Goal: Download file/media

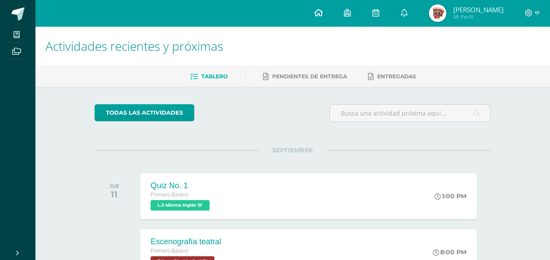
click at [333, 18] on link at bounding box center [318, 13] width 30 height 26
click at [380, 21] on link at bounding box center [376, 13] width 28 height 26
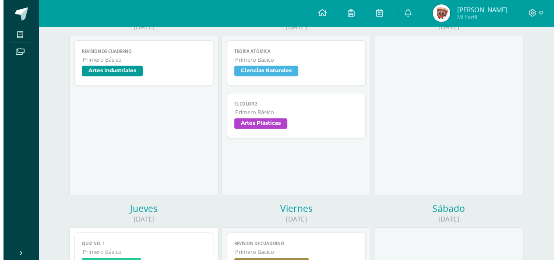
scroll to position [140, 0]
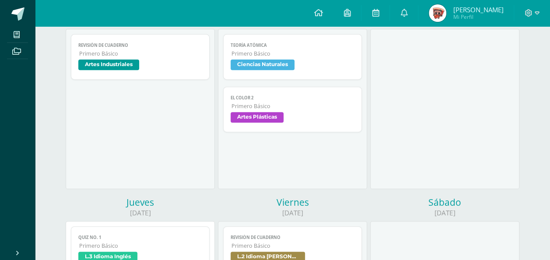
click at [298, 119] on span "Artes Plásticas" at bounding box center [293, 118] width 124 height 13
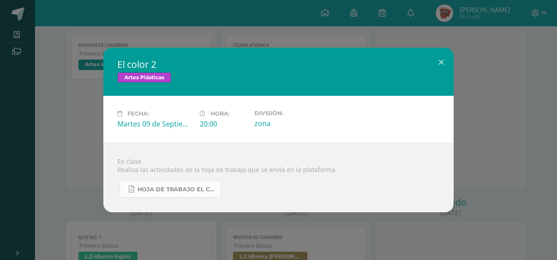
click at [154, 187] on span "Hoja de trabajo EL COLOR.pdf" at bounding box center [176, 189] width 79 height 7
